Goal: Check status

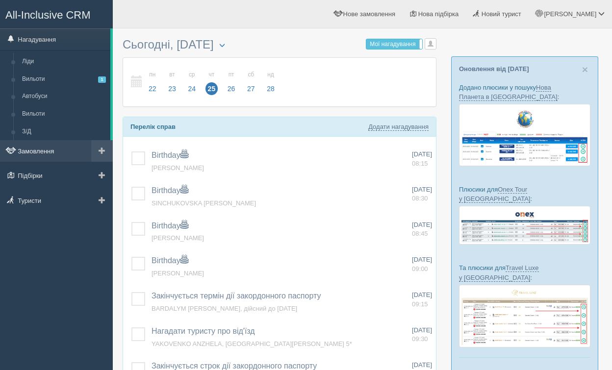
click at [51, 156] on link "Замовлення" at bounding box center [56, 151] width 113 height 22
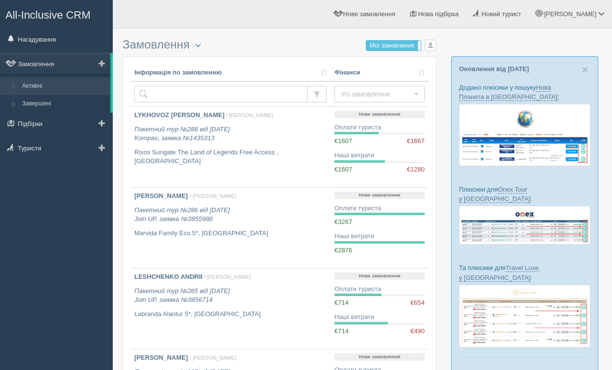
click at [50, 88] on link "Активні" at bounding box center [64, 86] width 93 height 18
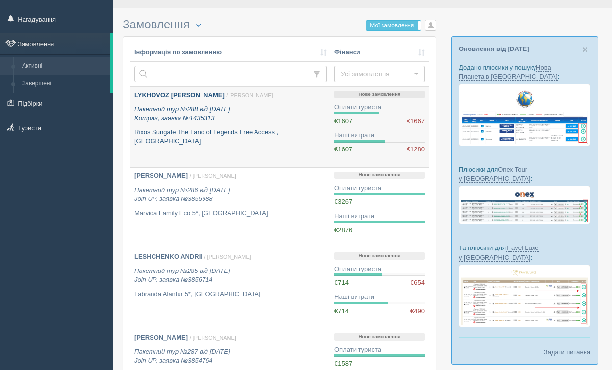
scroll to position [28, 0]
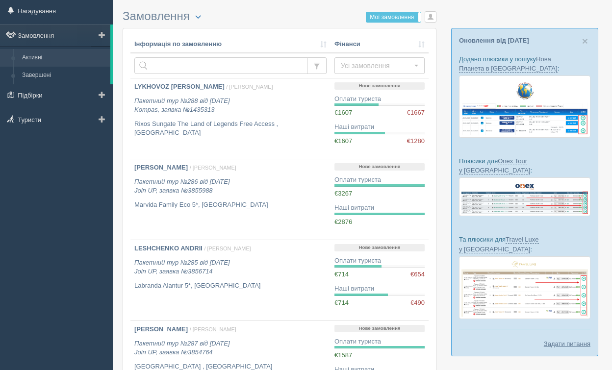
click at [73, 58] on link "Активні" at bounding box center [64, 58] width 93 height 18
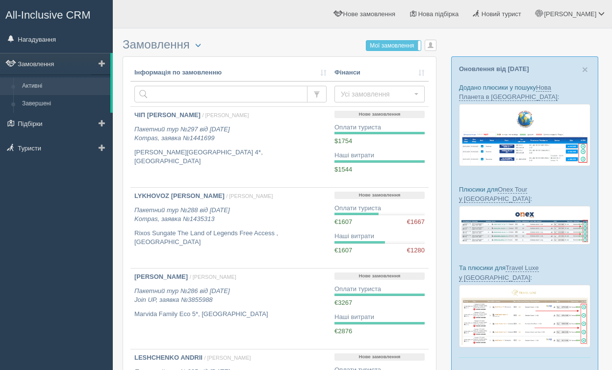
click at [52, 90] on link "Активні" at bounding box center [64, 86] width 93 height 18
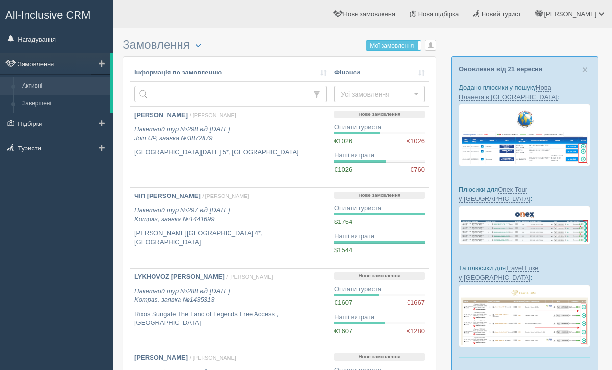
click at [49, 93] on link "Активні" at bounding box center [64, 86] width 93 height 18
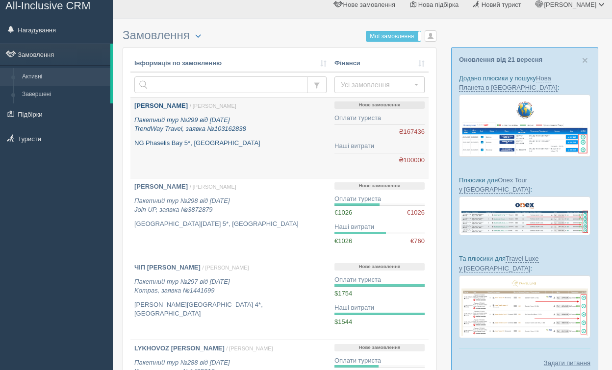
scroll to position [10, 0]
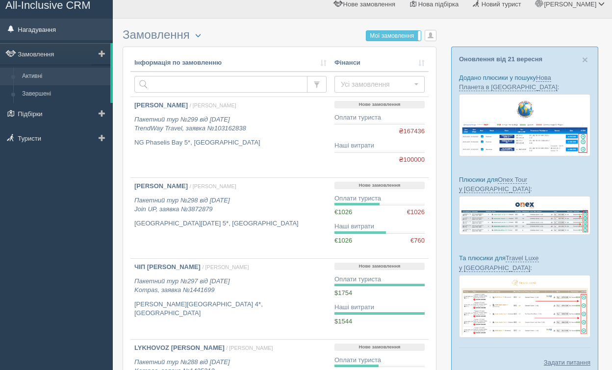
click at [55, 37] on link "Нагадування" at bounding box center [56, 30] width 113 height 22
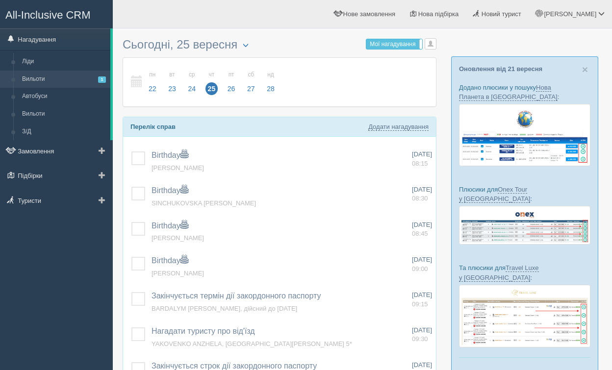
click at [56, 80] on link "Вильоти 1" at bounding box center [64, 80] width 93 height 18
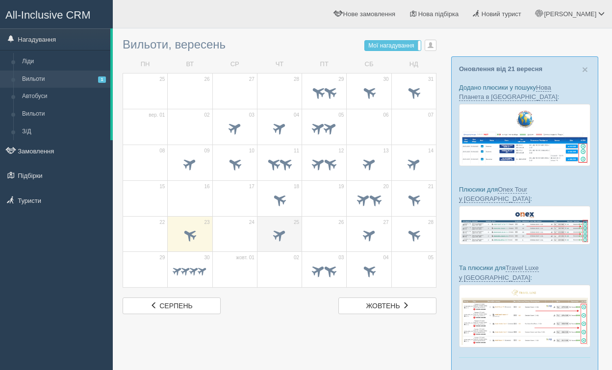
click at [278, 236] on span at bounding box center [280, 235] width 16 height 16
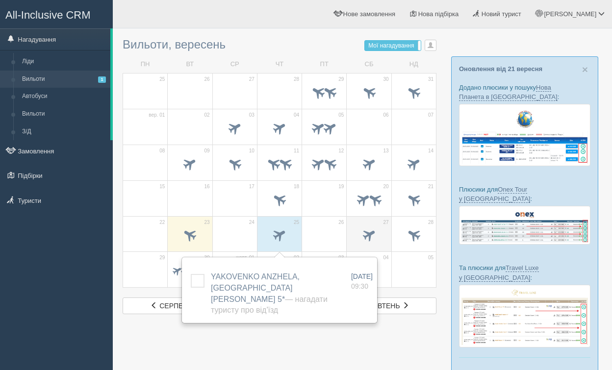
click at [374, 237] on span at bounding box center [369, 235] width 16 height 16
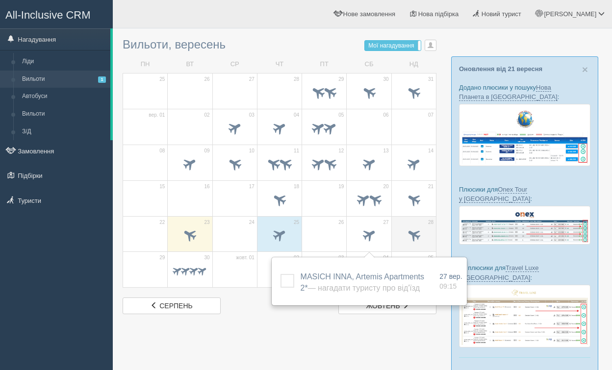
click at [412, 237] on span at bounding box center [413, 235] width 16 height 16
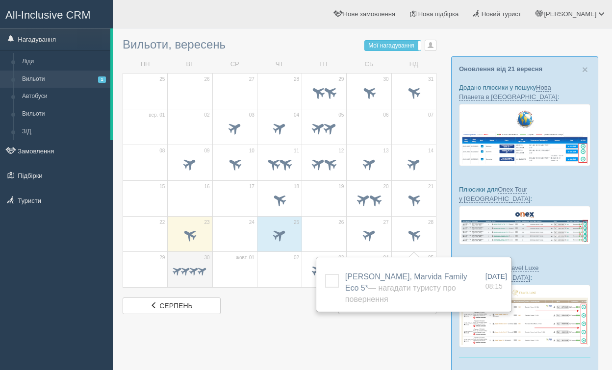
click at [176, 273] on span at bounding box center [177, 270] width 11 height 11
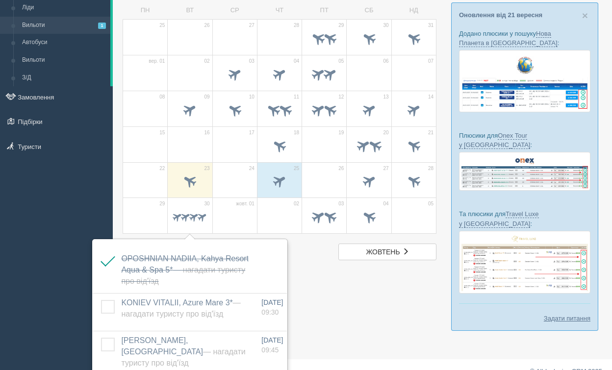
scroll to position [104, 0]
